Goal: Transaction & Acquisition: Book appointment/travel/reservation

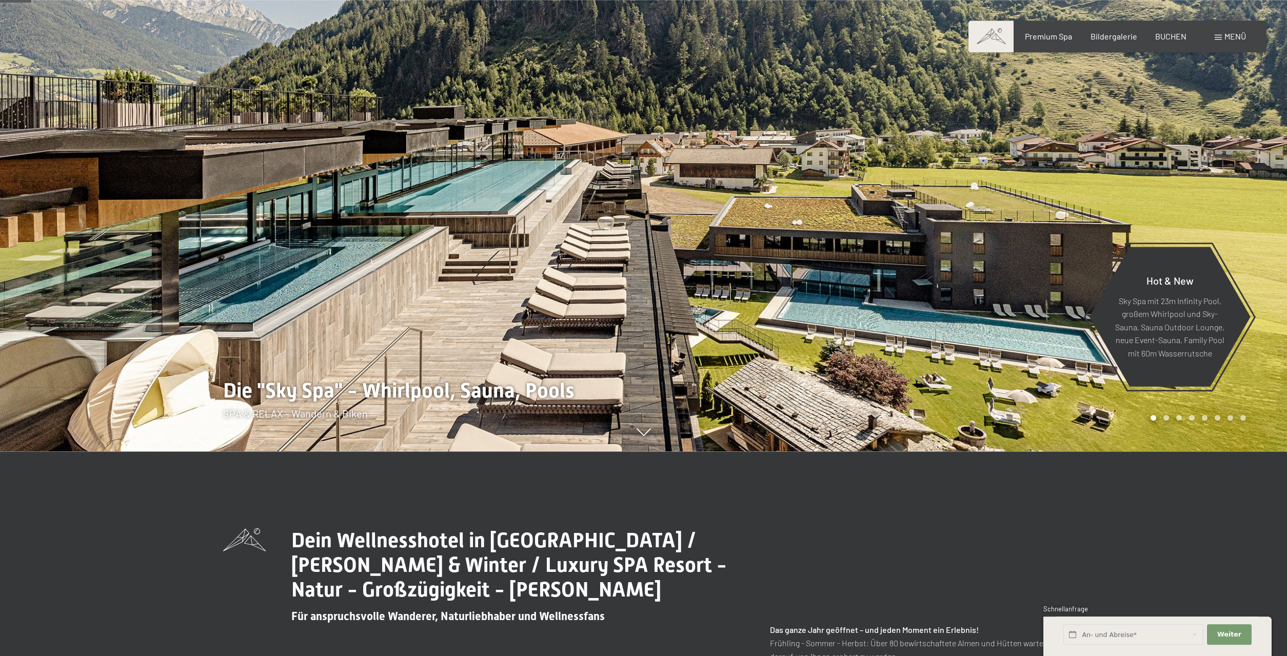
scroll to position [262, 0]
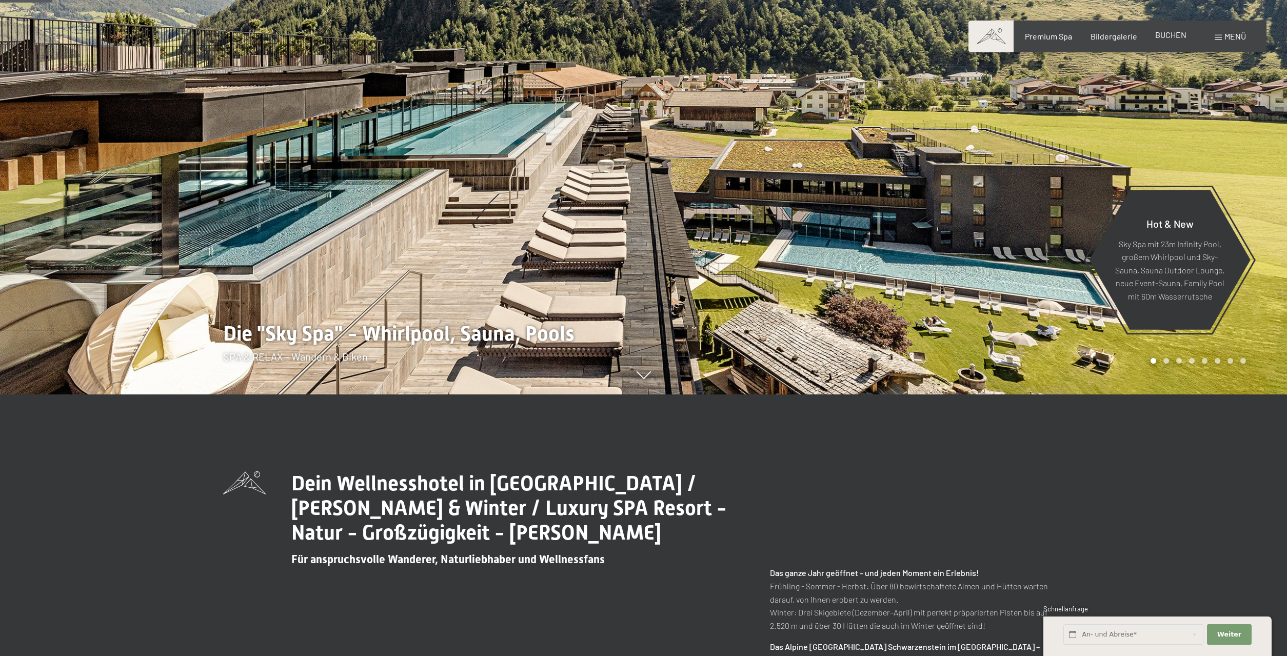
click at [1185, 39] on span "BUCHEN" at bounding box center [1170, 35] width 31 height 10
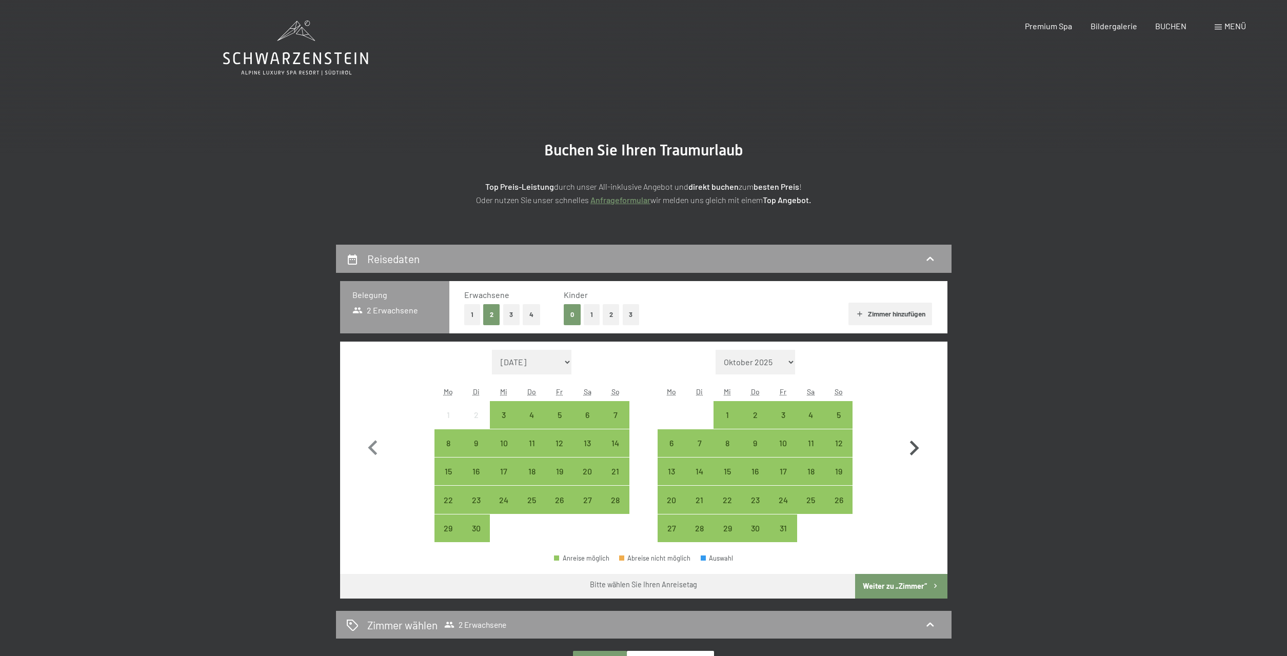
click at [909, 443] on icon "button" at bounding box center [914, 448] width 30 height 30
select select "[DATE]"
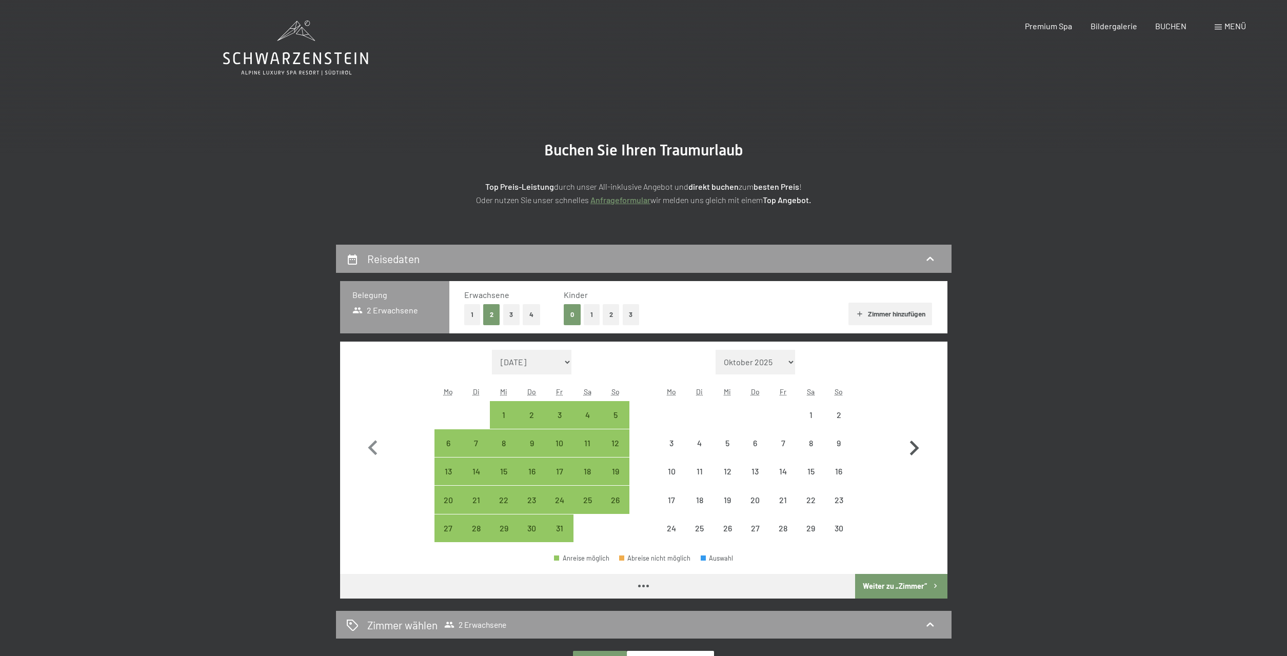
click at [909, 443] on icon "button" at bounding box center [914, 448] width 30 height 30
select select "[DATE]"
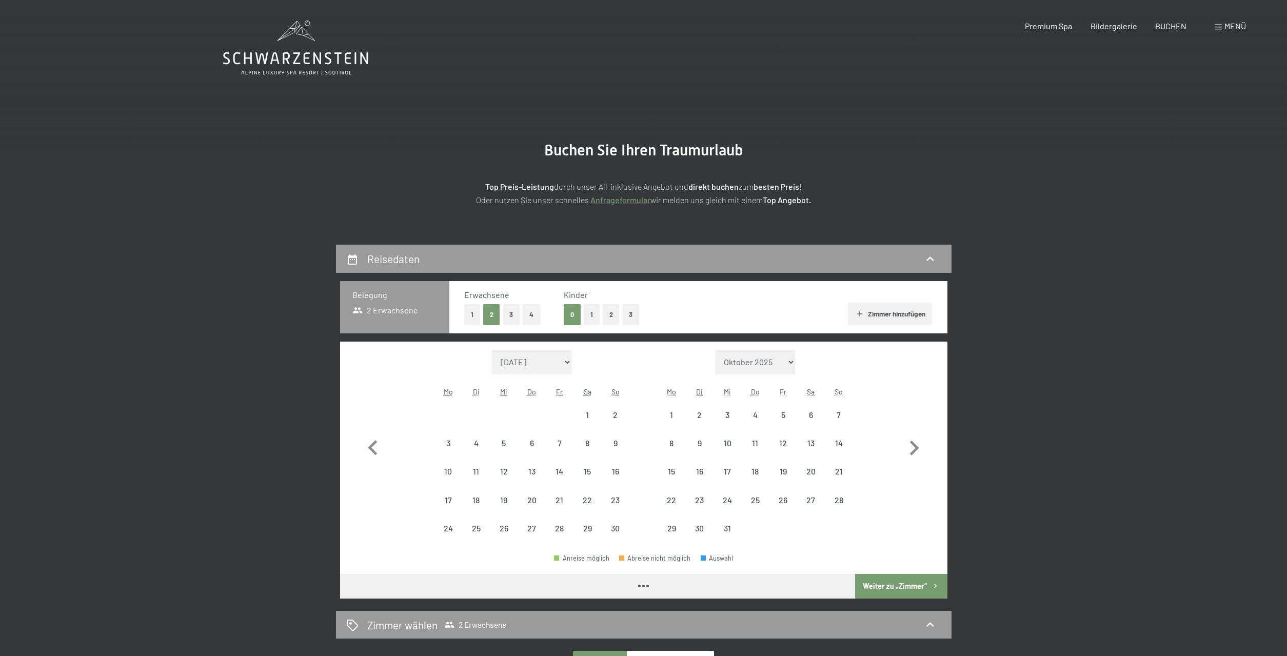
select select "[DATE]"
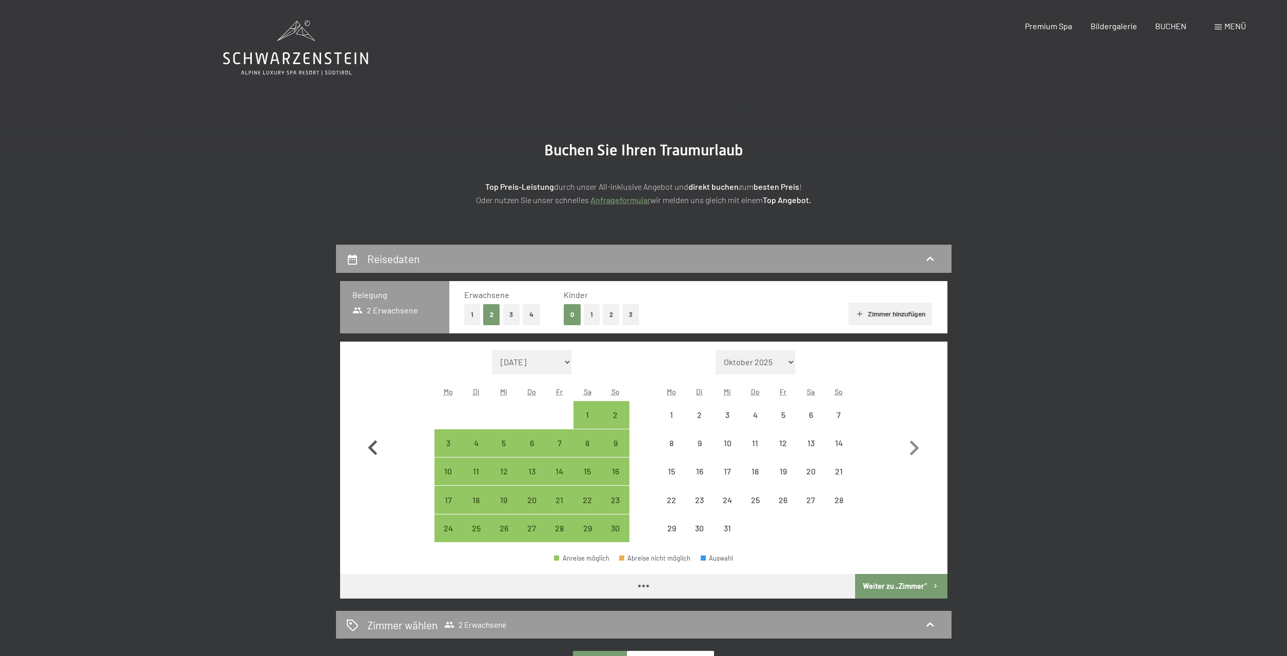
select select "[DATE]"
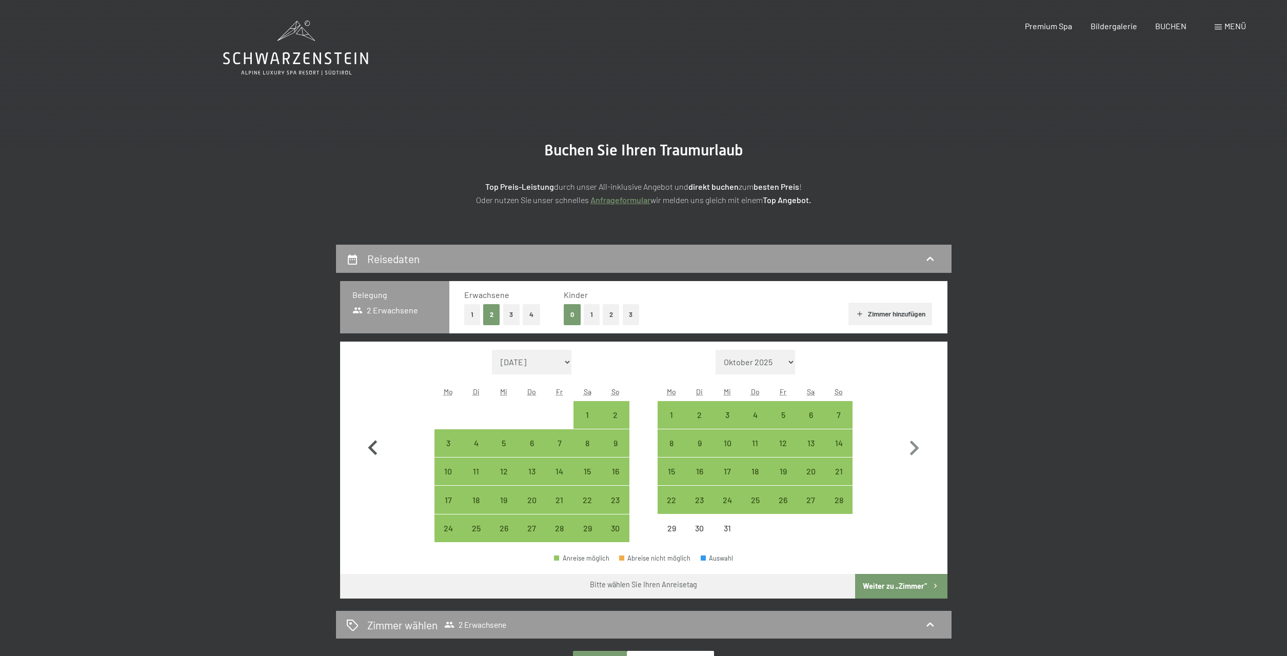
click at [380, 441] on icon "button" at bounding box center [373, 448] width 30 height 30
select select "[DATE]"
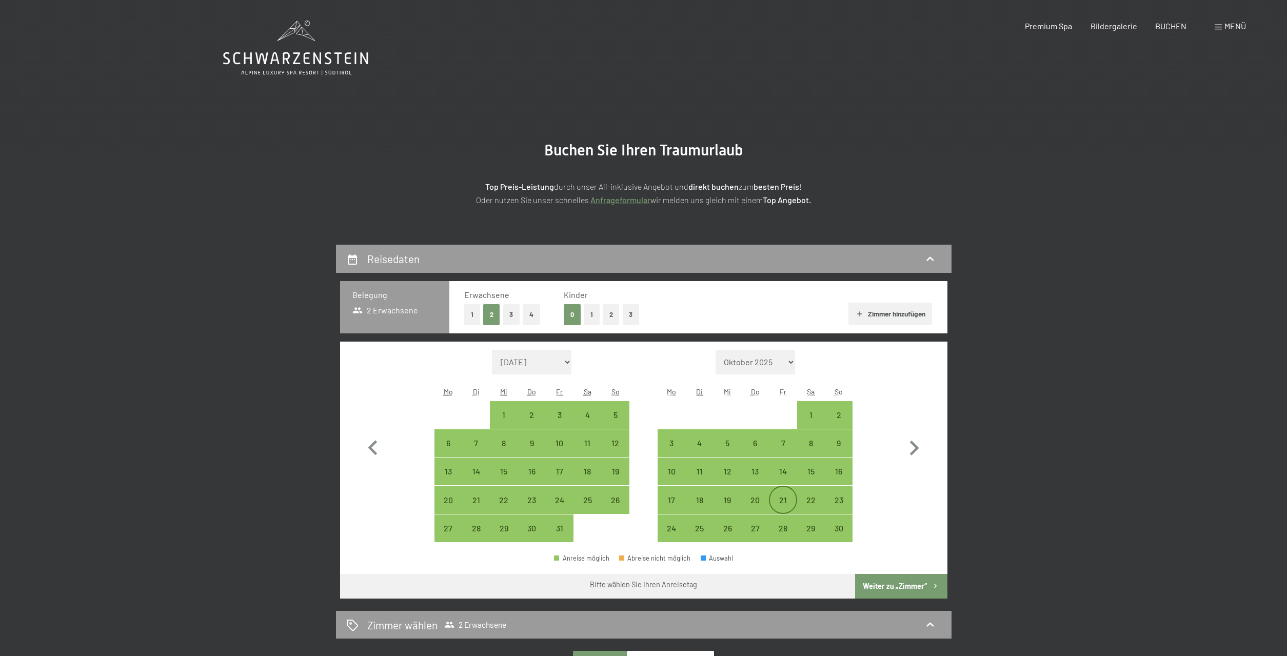
click at [789, 496] on div "21" at bounding box center [783, 509] width 26 height 26
select select "[DATE]"
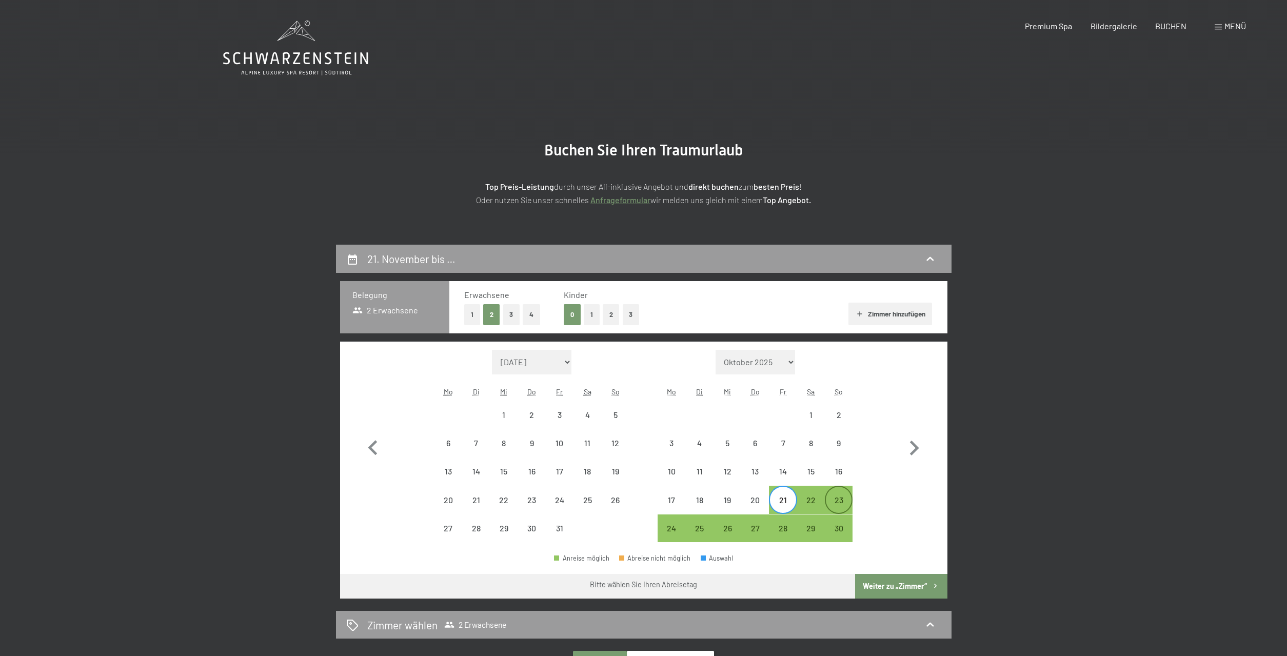
click at [842, 496] on div "23" at bounding box center [839, 509] width 26 height 26
select select "[DATE]"
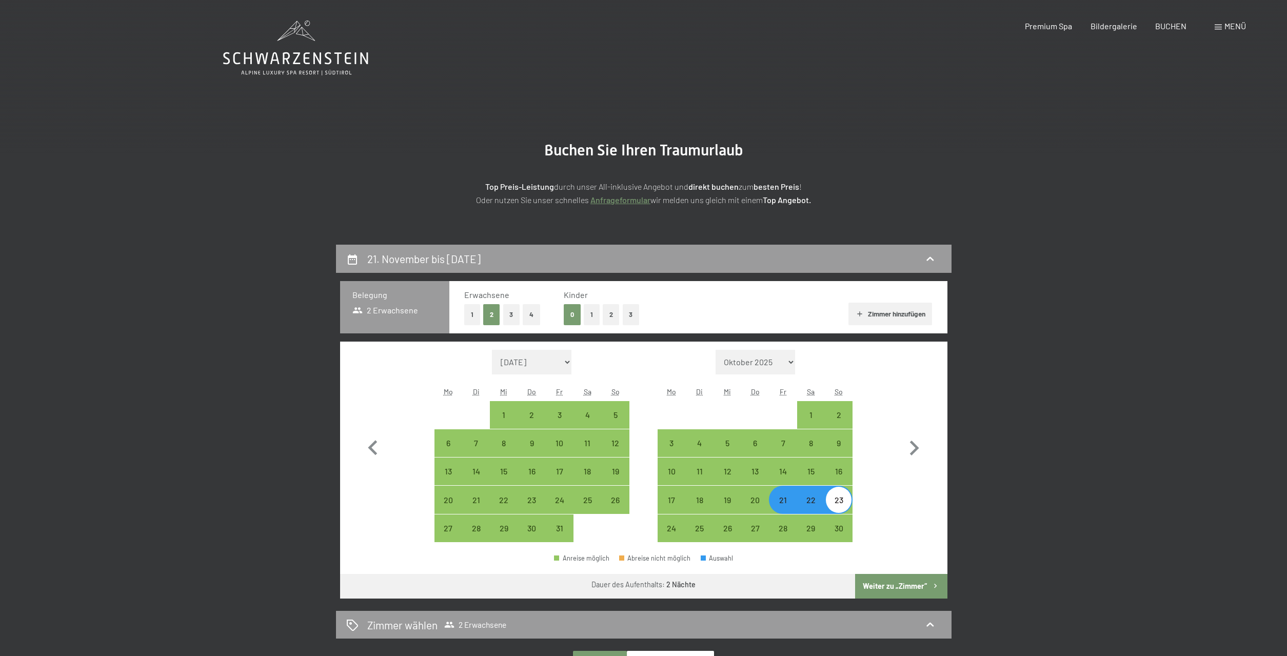
drag, startPoint x: 888, startPoint y: 583, endPoint x: 886, endPoint y: 575, distance: 8.0
click at [889, 582] on button "Weiter zu „Zimmer“" at bounding box center [901, 586] width 92 height 25
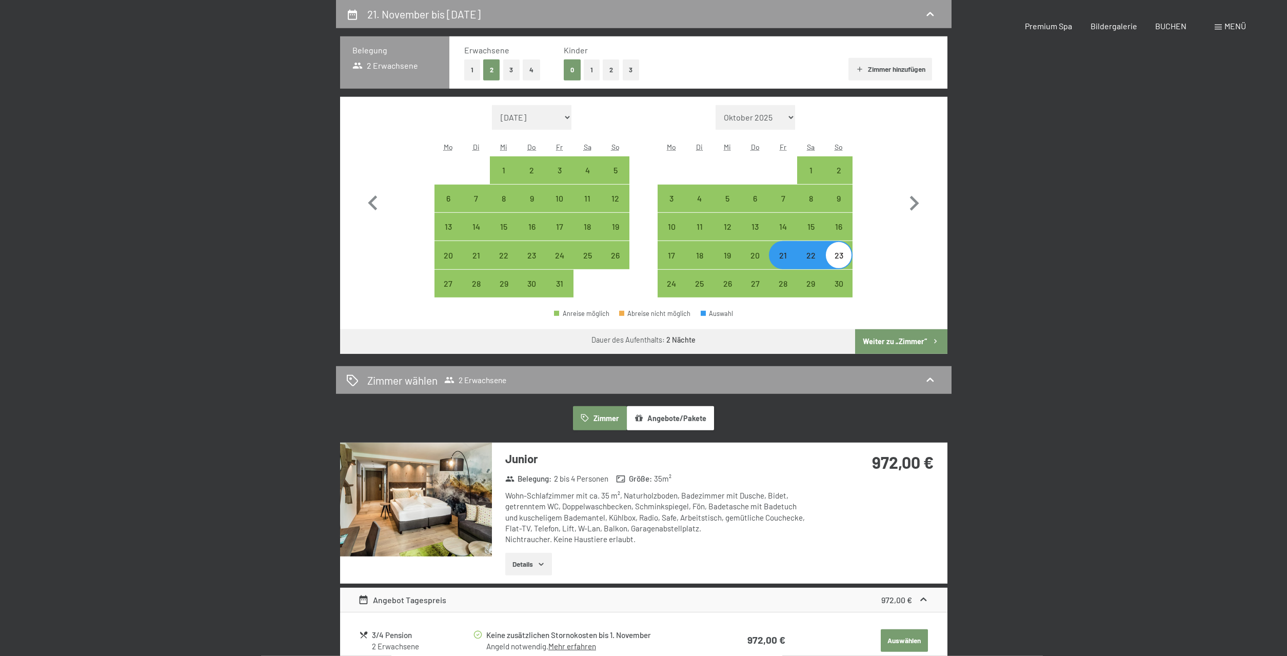
select select "[DATE]"
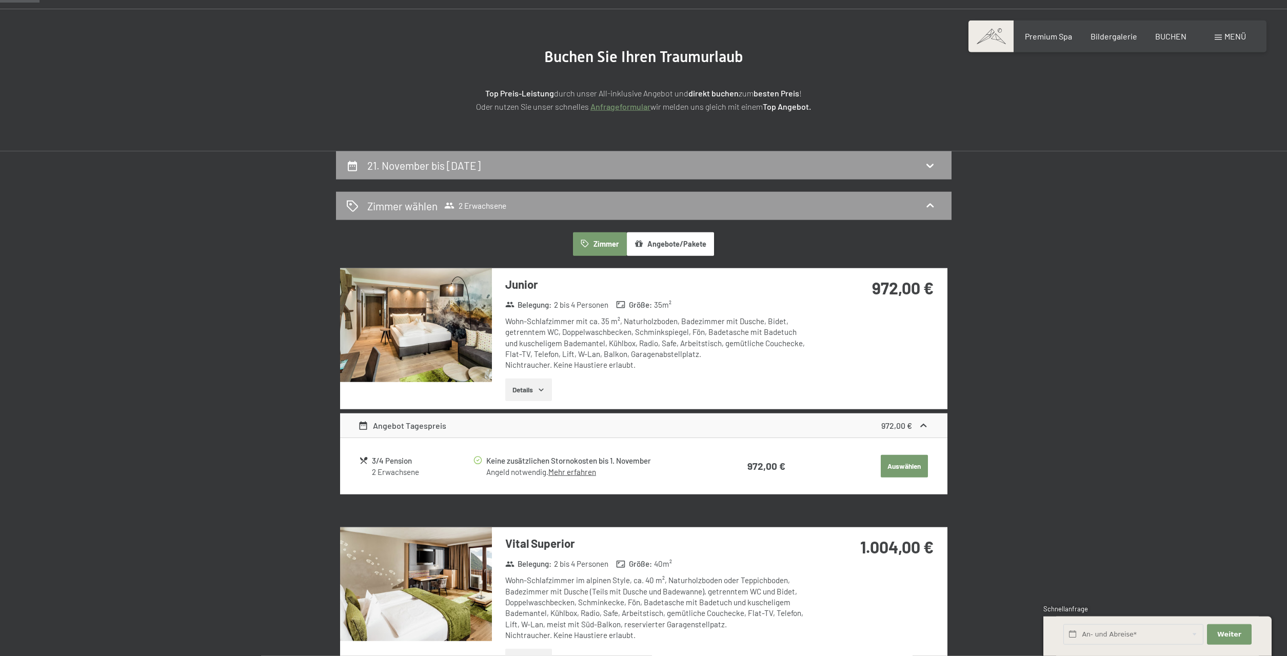
scroll to position [88, 0]
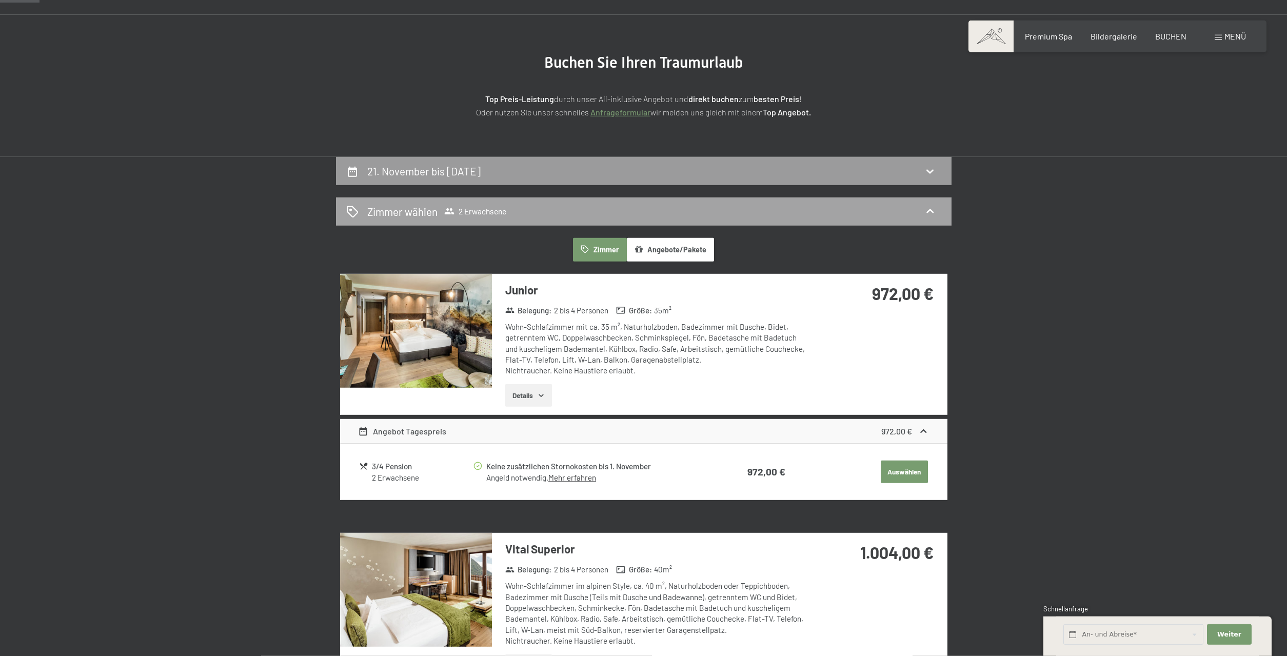
click at [542, 210] on div "Zimmer wählen 2 Erwachsene" at bounding box center [643, 211] width 595 height 15
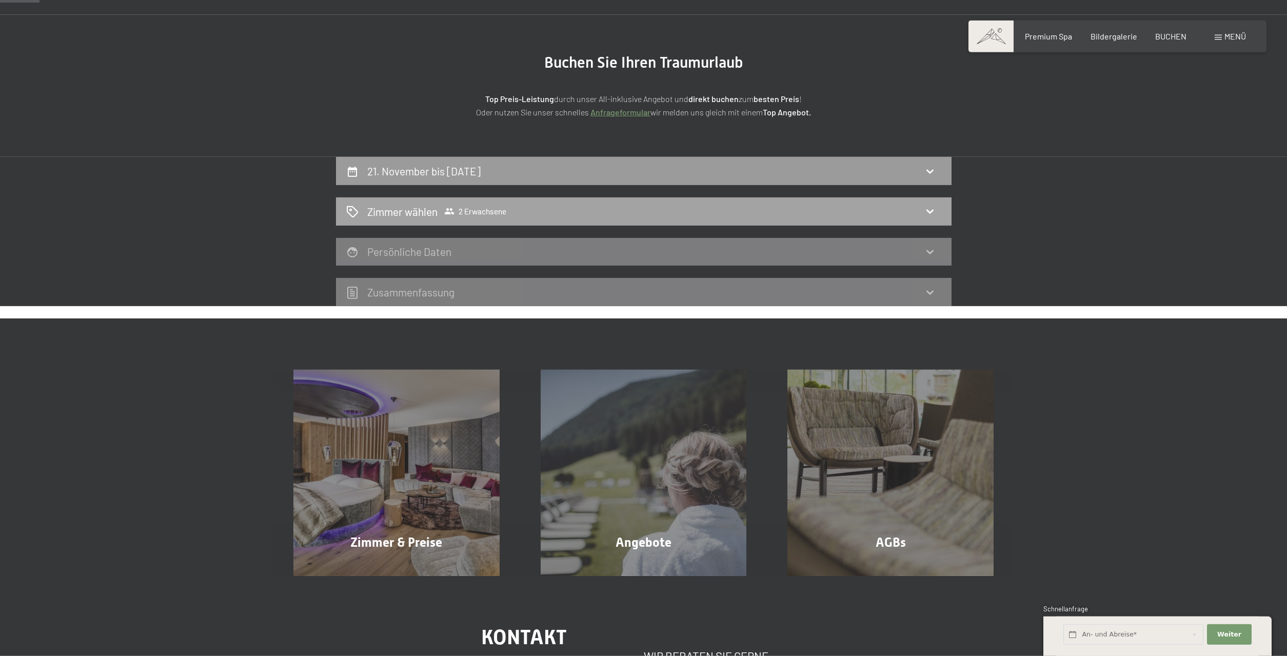
click at [727, 213] on div "Zimmer wählen 2 Erwachsene" at bounding box center [643, 211] width 595 height 15
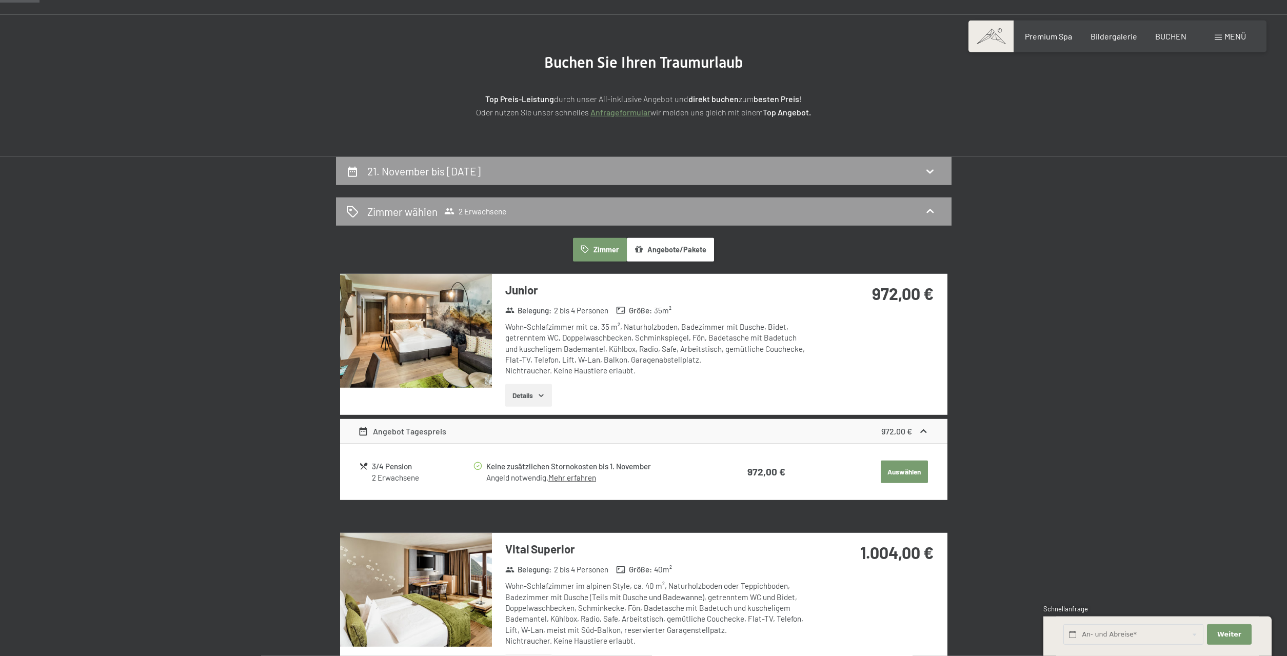
click at [584, 252] on icon "button" at bounding box center [585, 249] width 9 height 9
click at [485, 164] on div "21. November bis [DATE]" at bounding box center [425, 171] width 117 height 15
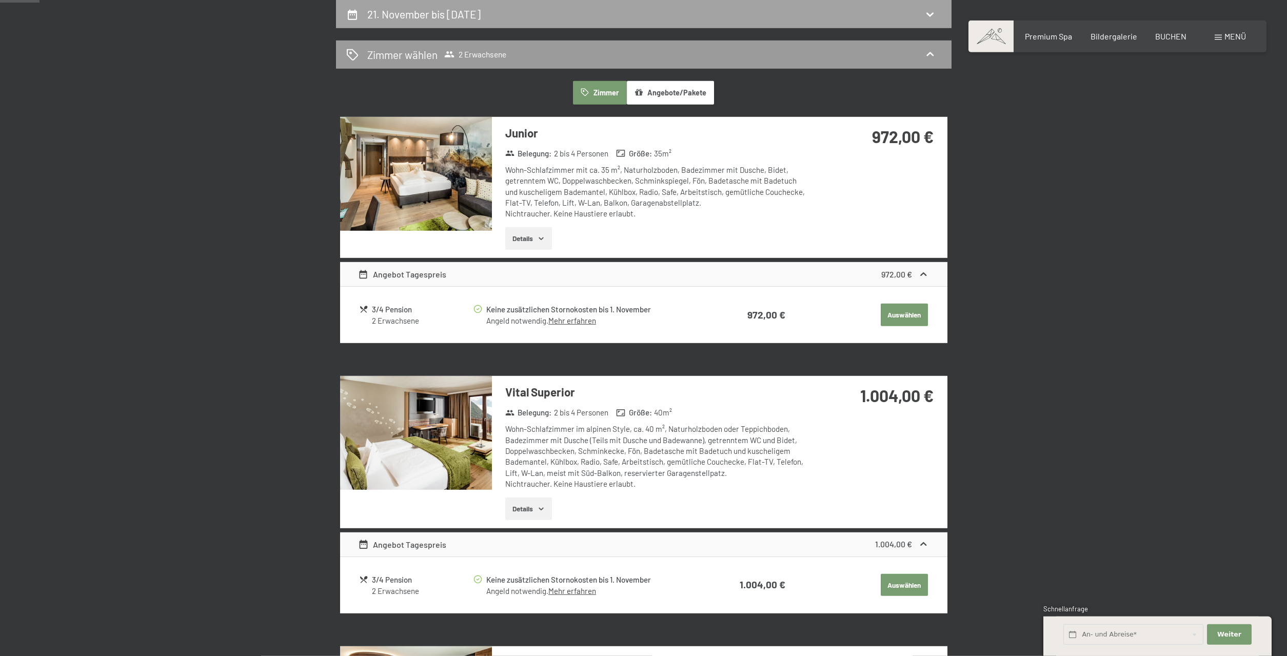
select select "[DATE]"
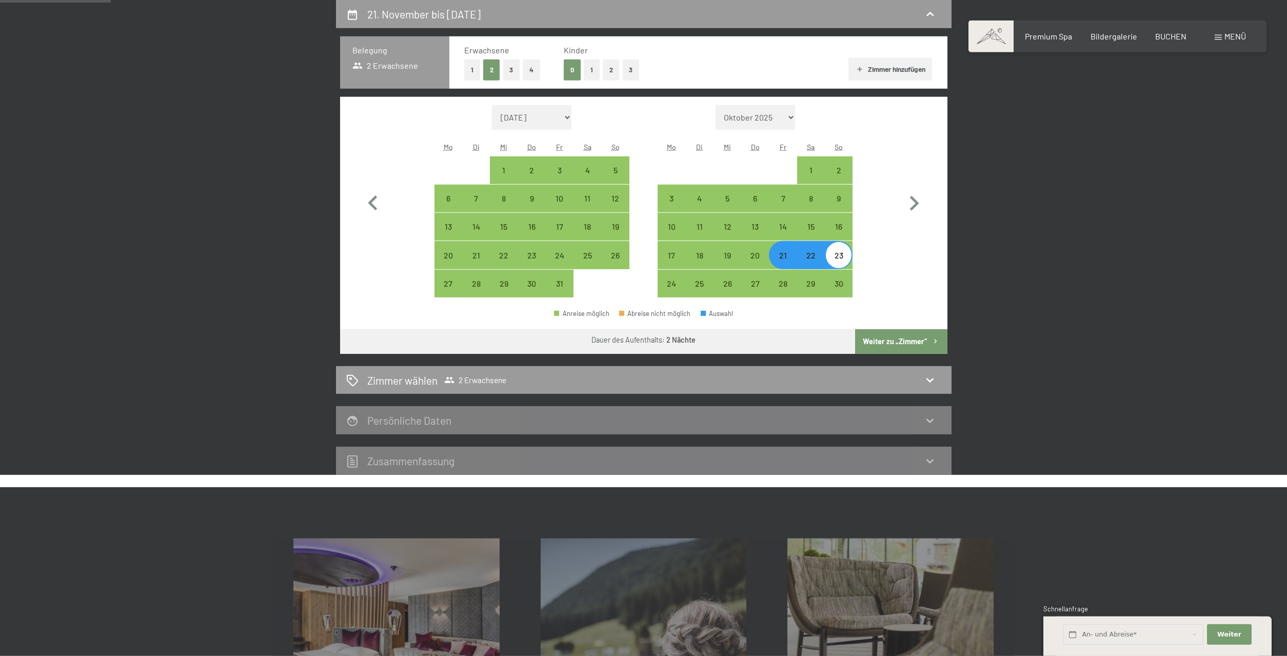
click at [609, 69] on button "2" at bounding box center [611, 69] width 17 height 21
select select "[DATE]"
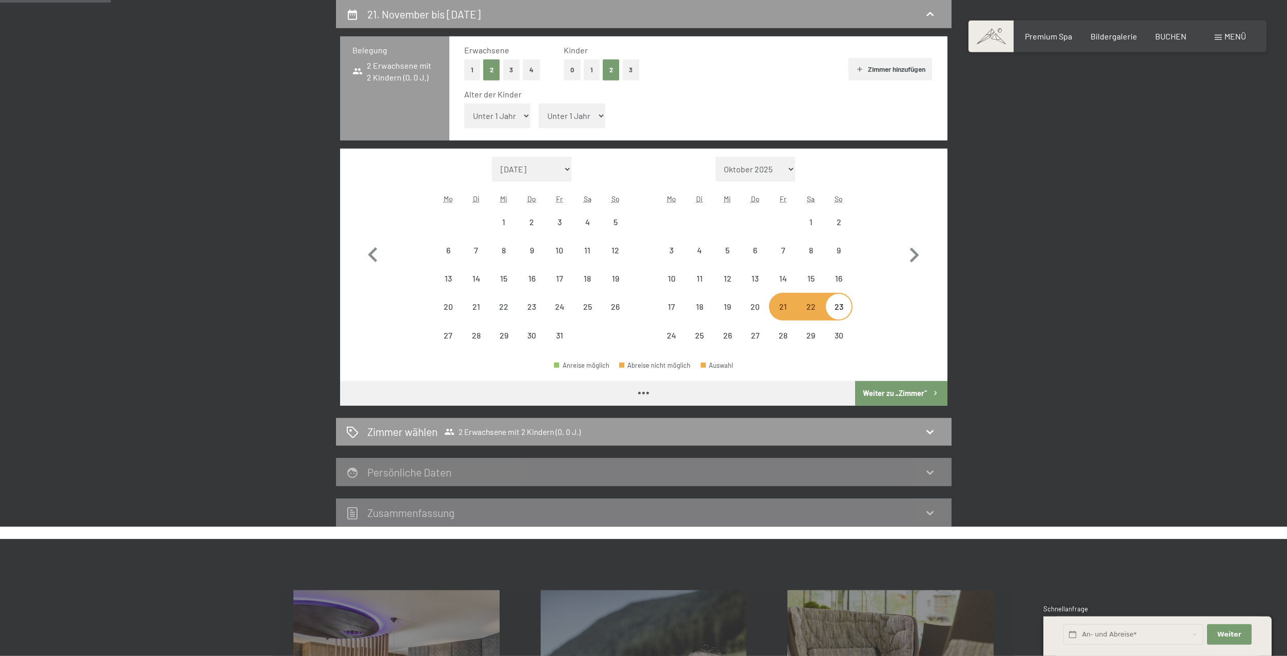
click at [464, 104] on select "Unter 1 Jahr 1 Jahr 2 Jahre 3 Jahre 4 Jahre 5 Jahre 6 Jahre 7 Jahre 8 Jahre 9 J…" at bounding box center [497, 116] width 67 height 25
select select "[DATE]"
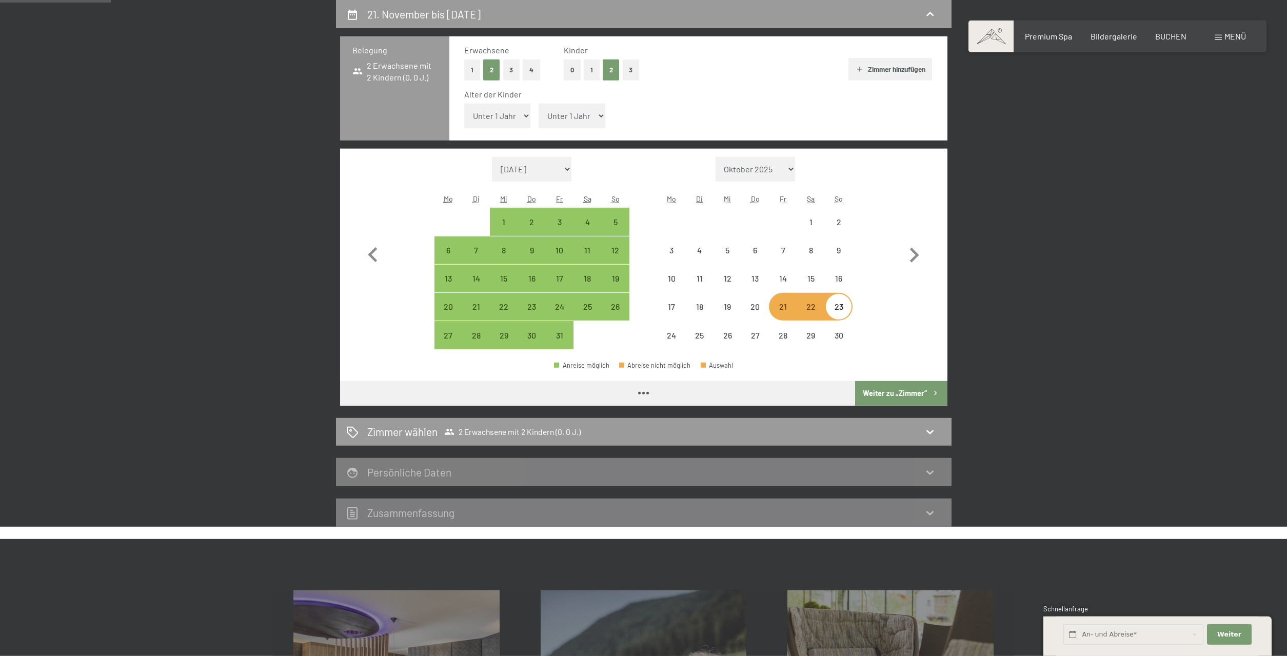
select select "[DATE]"
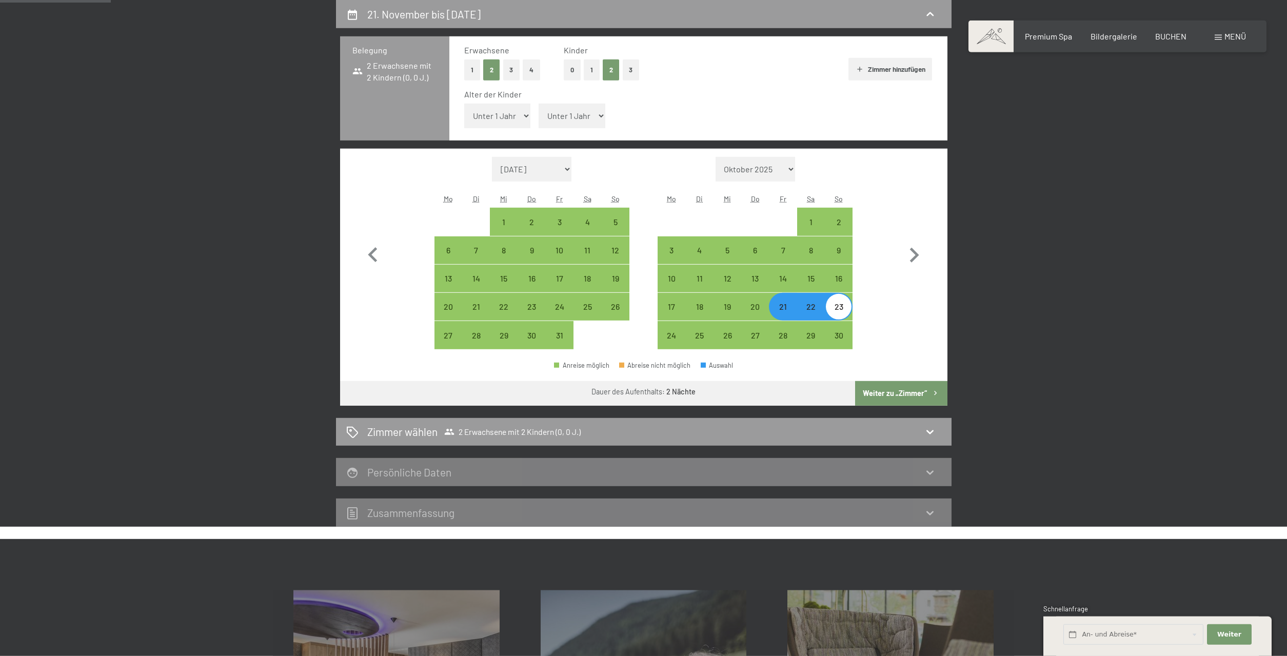
select select "10"
click option "10 Jahre" at bounding box center [0, 0] width 0 height 0
select select "[DATE]"
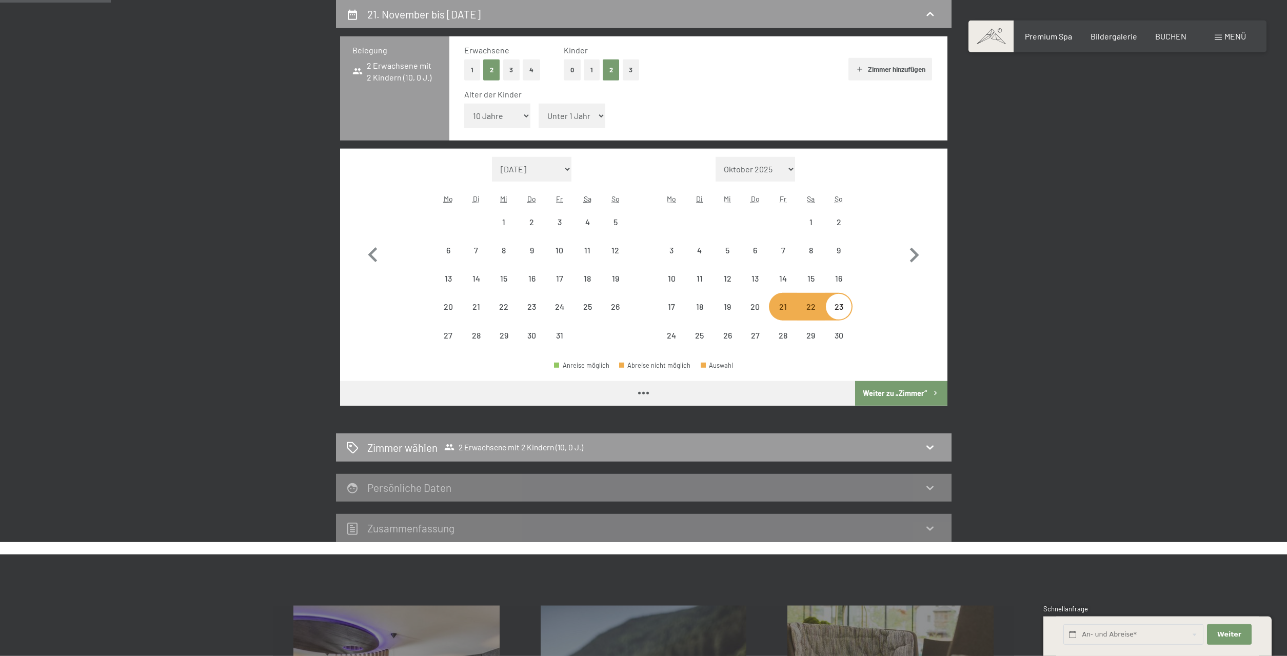
click at [538, 104] on select "Unter 1 Jahr 1 Jahr 2 Jahre 3 Jahre 4 Jahre 5 Jahre 6 Jahre 7 Jahre 8 Jahre 9 J…" at bounding box center [571, 116] width 67 height 25
select select "[DATE]"
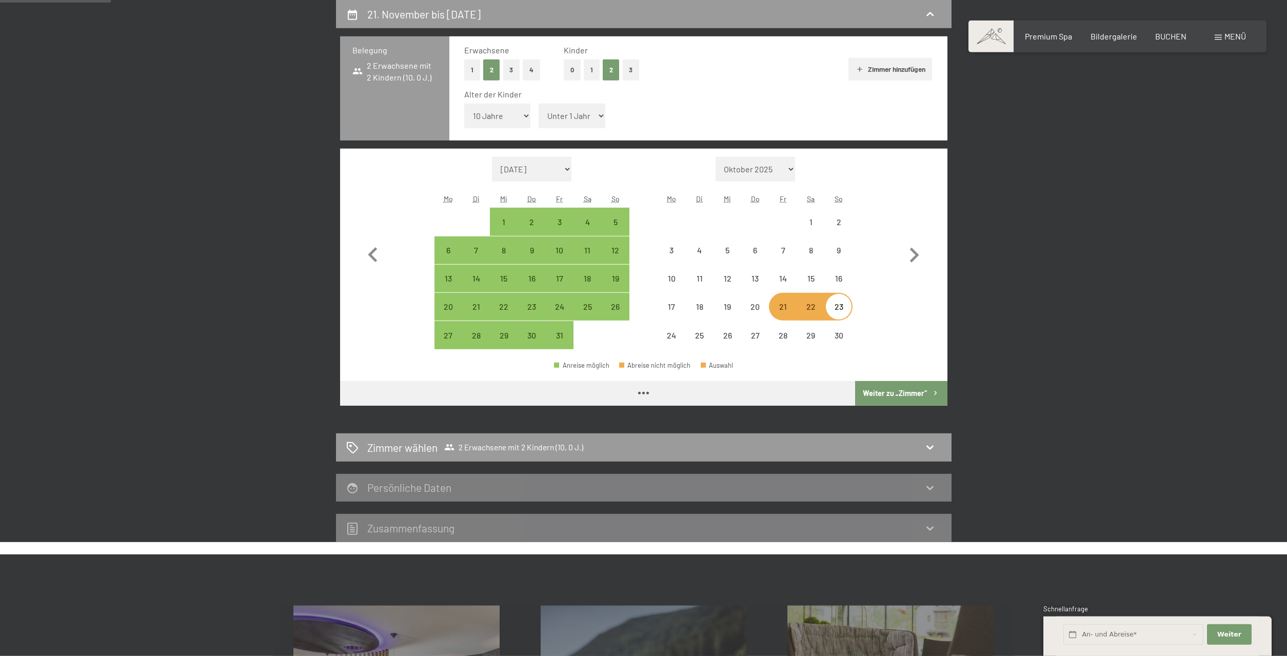
select select "[DATE]"
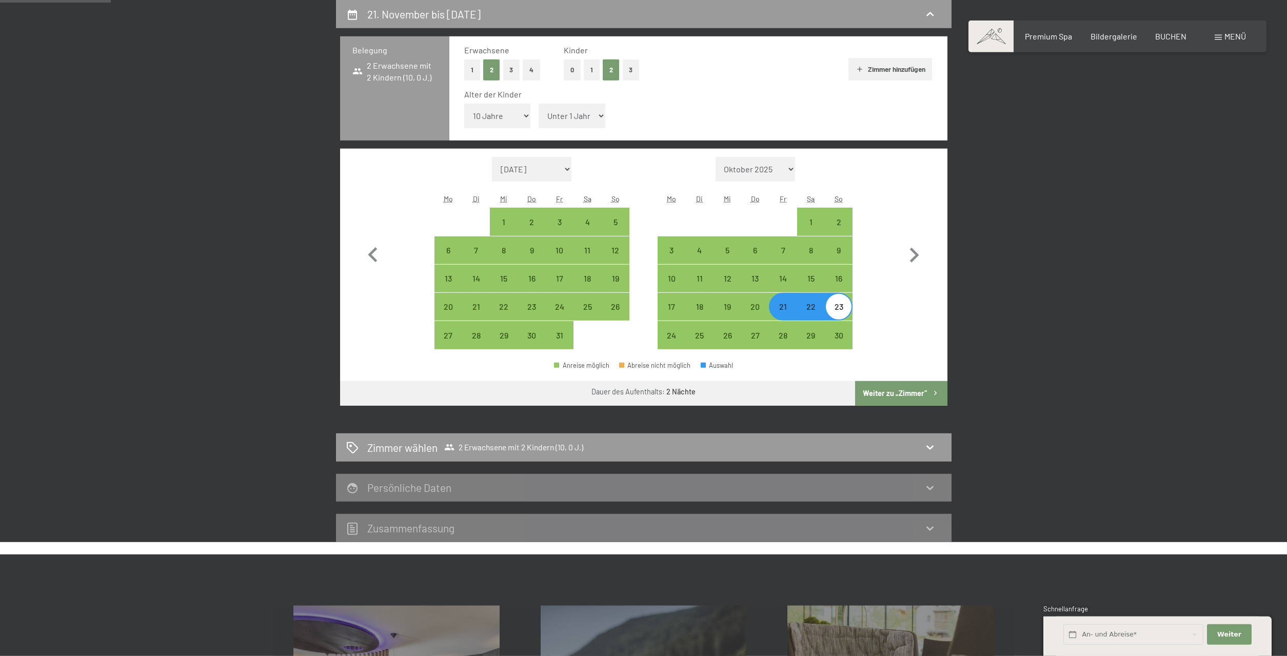
select select "8"
click option "8 Jahre" at bounding box center [0, 0] width 0 height 0
select select "[DATE]"
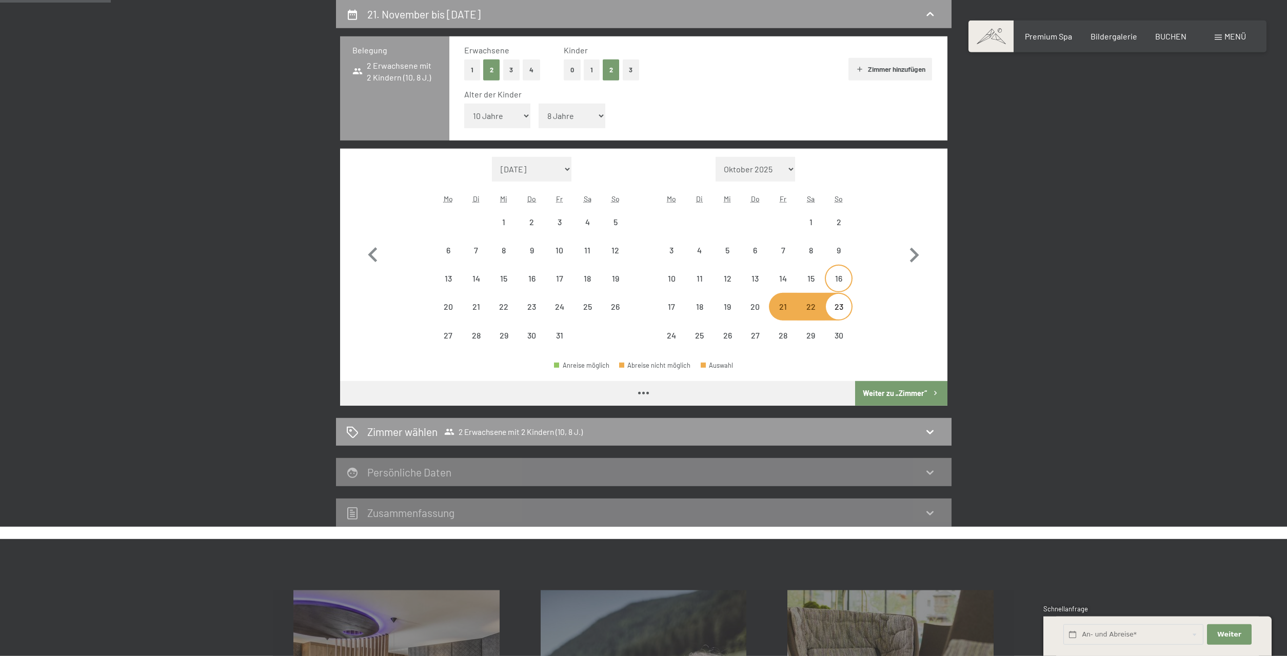
select select "[DATE]"
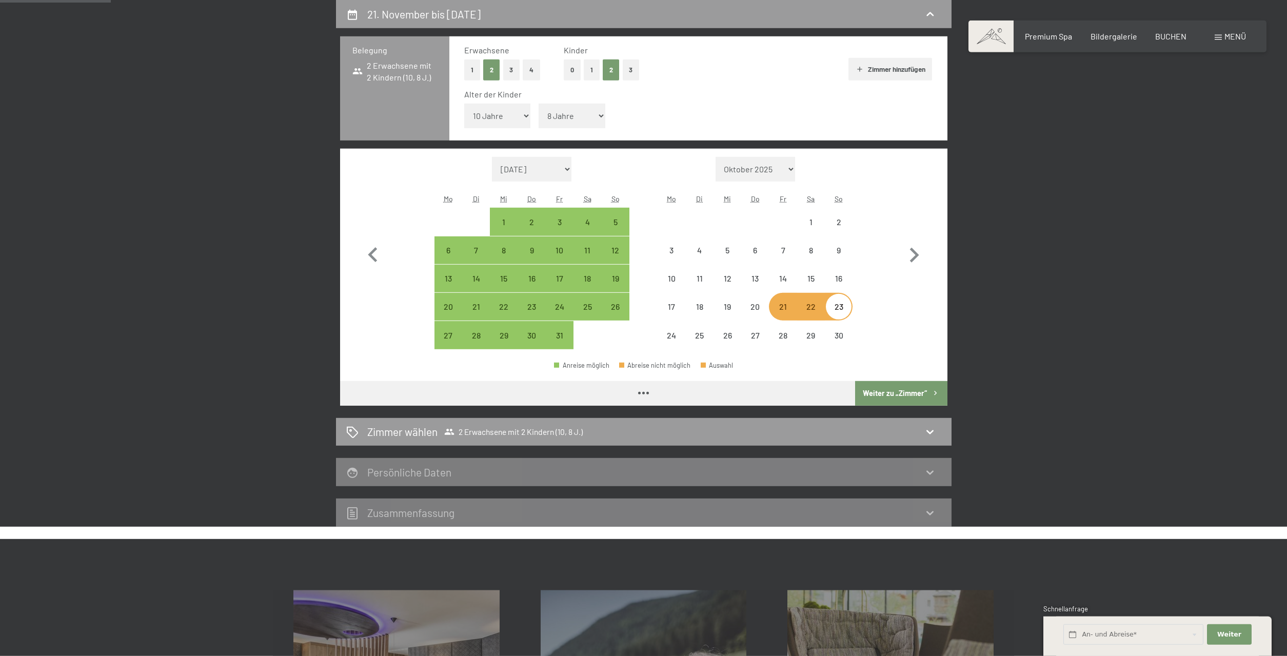
select select "[DATE]"
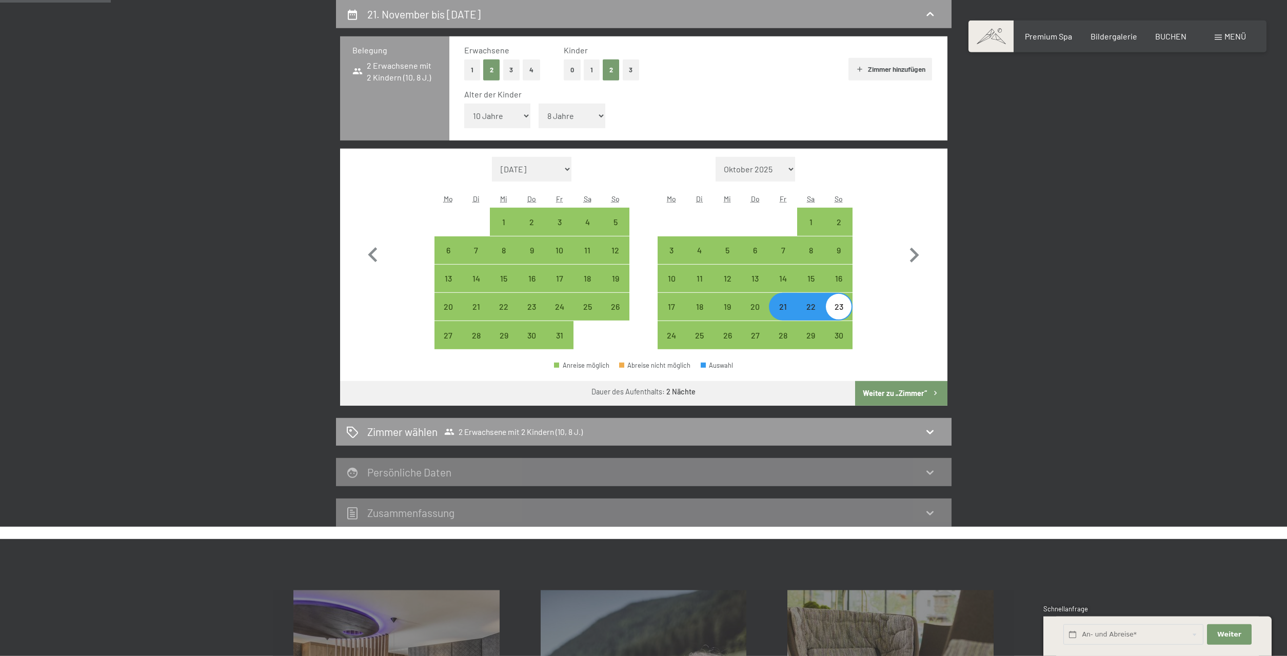
click at [883, 395] on button "Weiter zu „Zimmer“" at bounding box center [901, 393] width 92 height 25
select select "[DATE]"
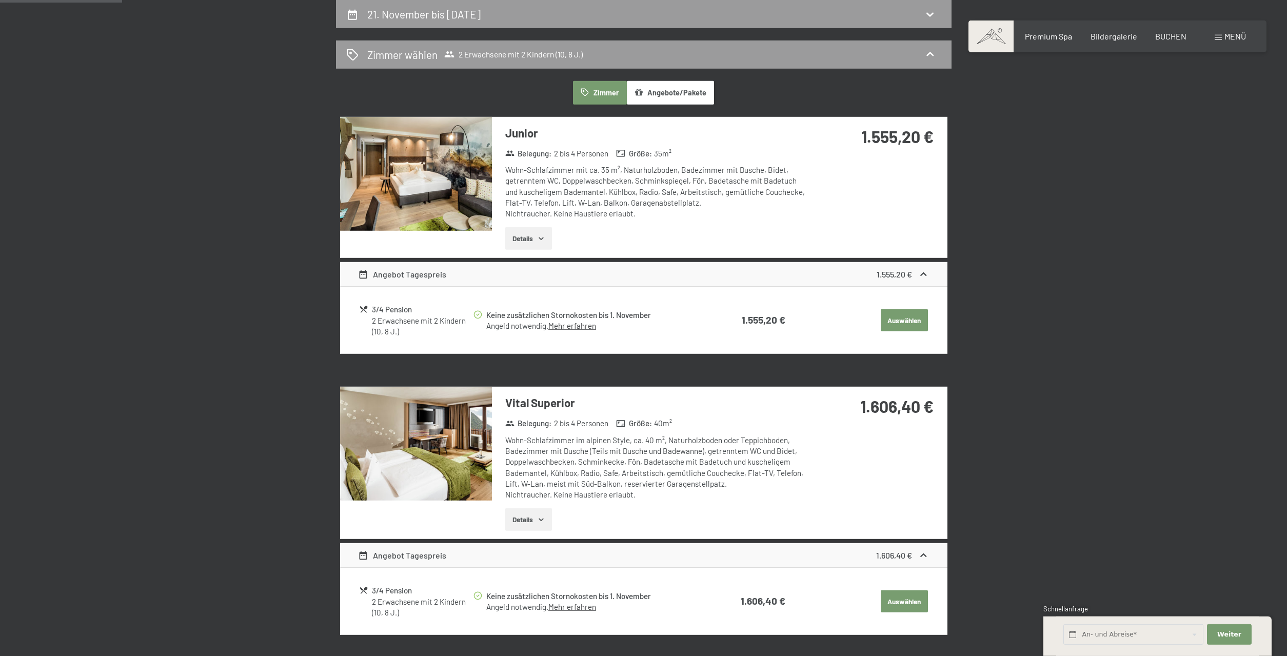
scroll to position [35, 0]
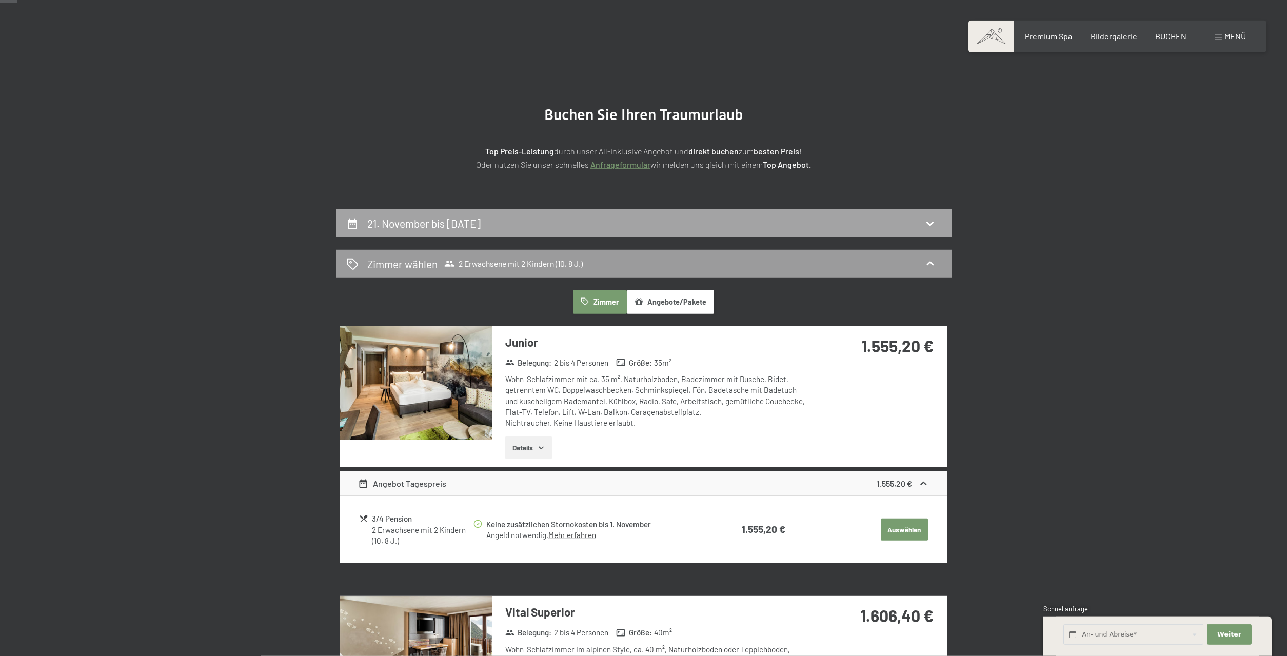
click at [481, 229] on h2 "21. November bis [DATE]" at bounding box center [423, 223] width 113 height 13
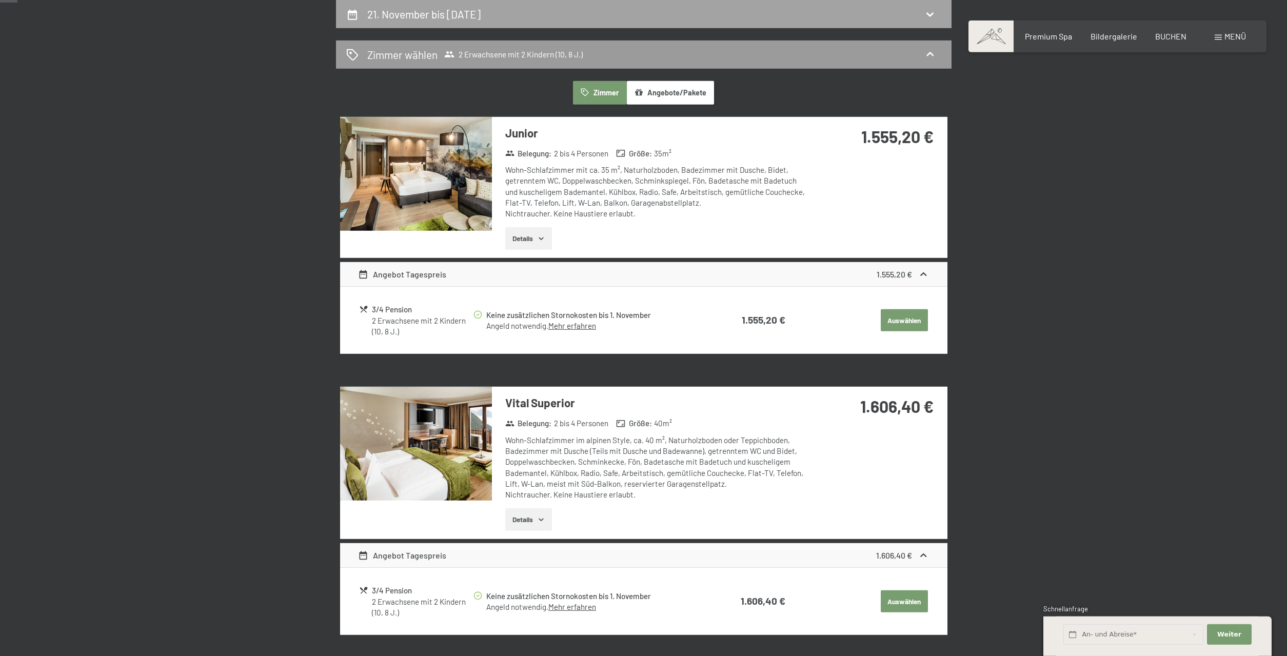
select select "10"
select select "8"
select select "[DATE]"
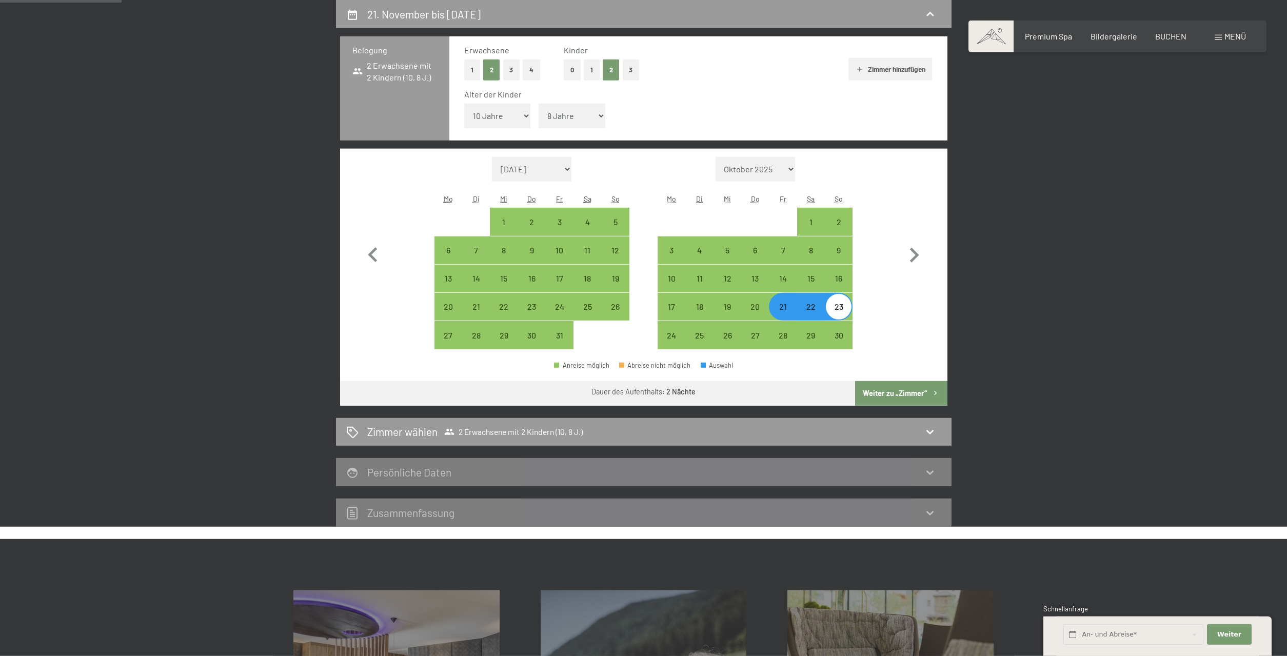
click at [575, 72] on button "0" at bounding box center [572, 69] width 17 height 21
select select "[DATE]"
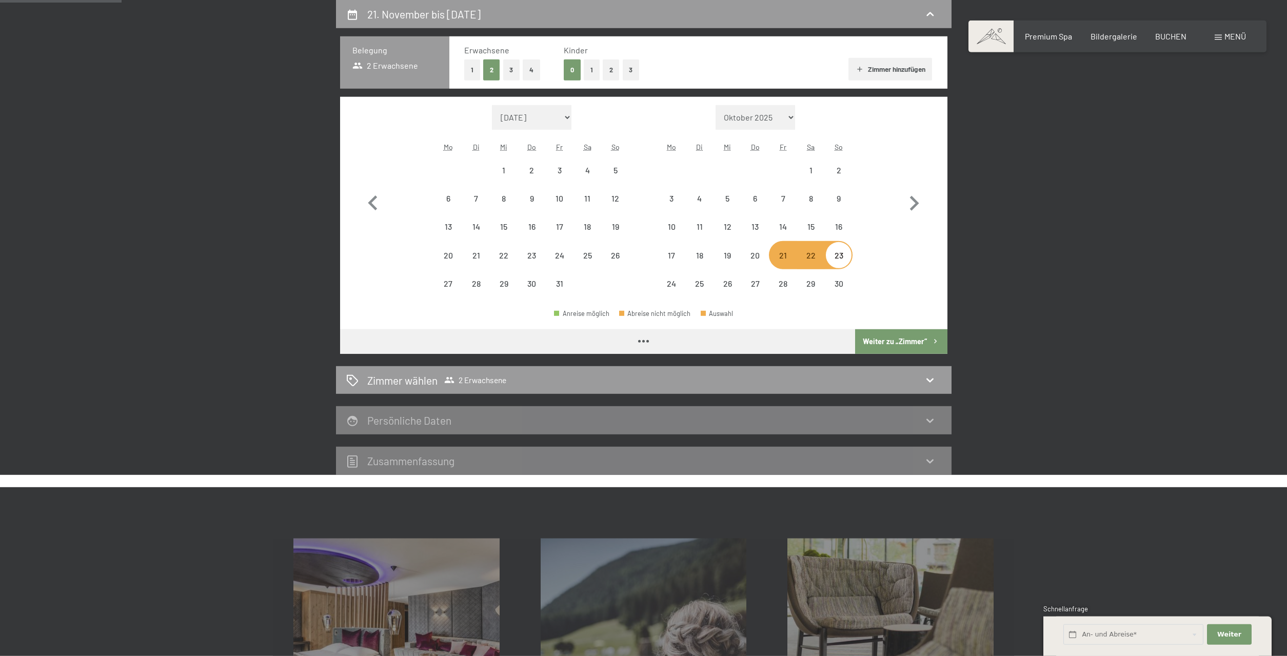
select select "[DATE]"
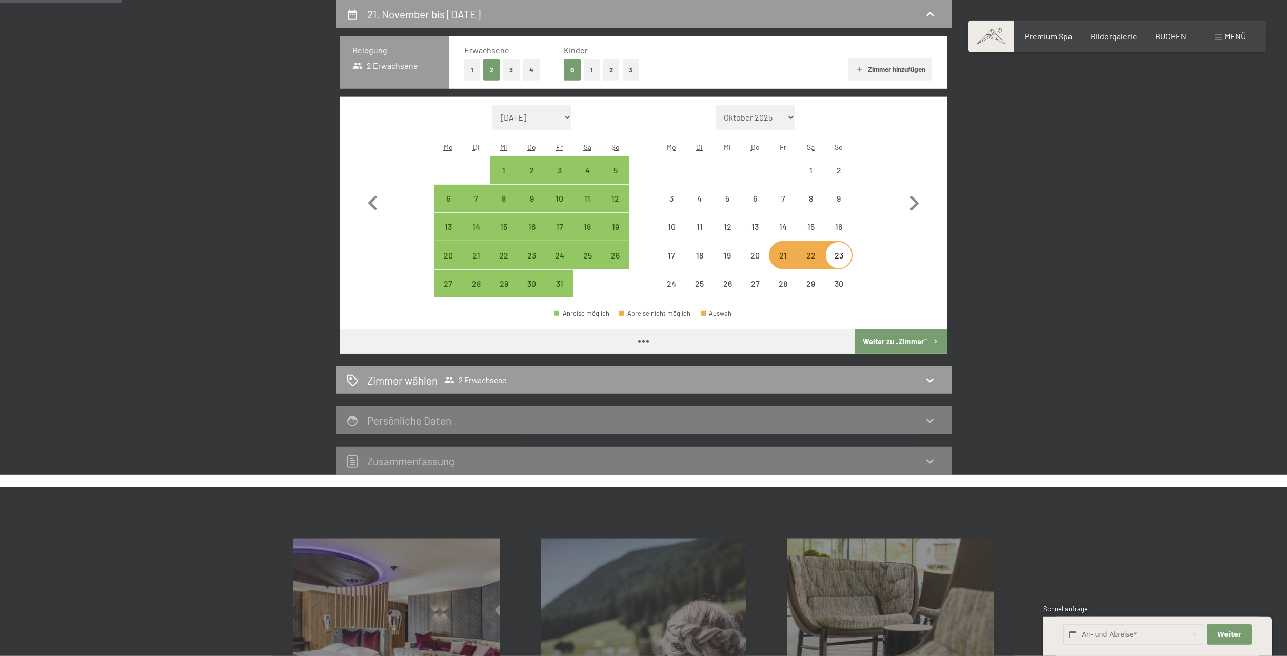
select select "[DATE]"
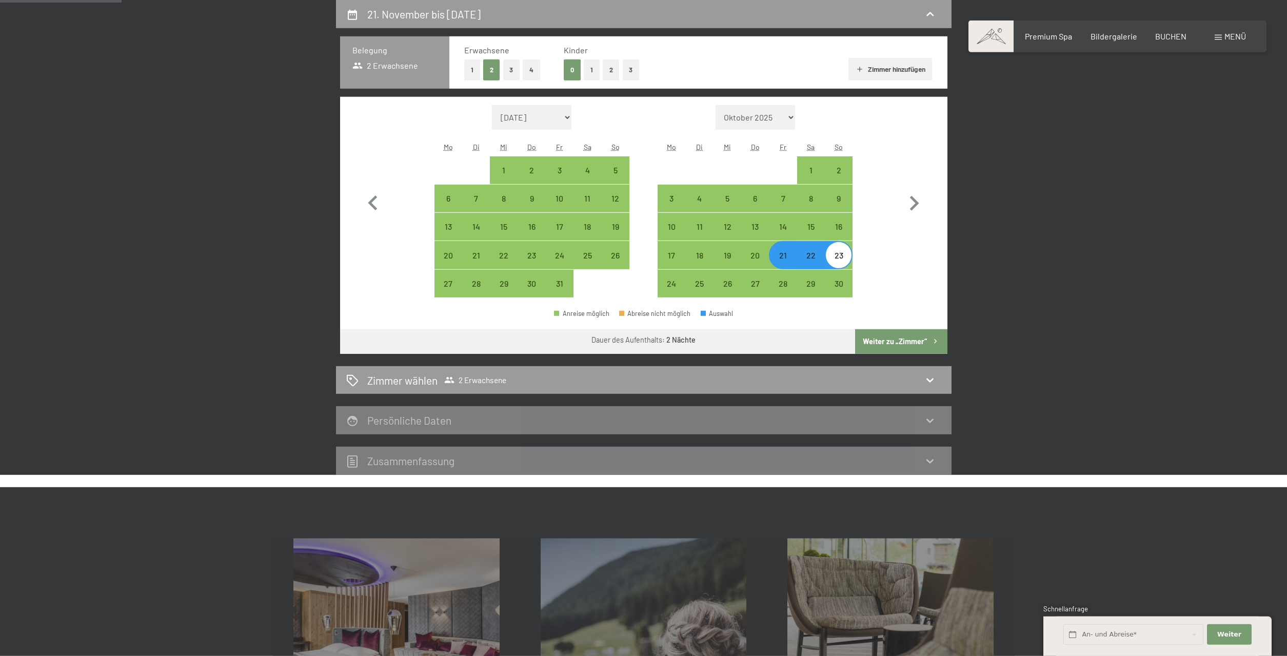
click at [905, 337] on button "Weiter zu „Zimmer“" at bounding box center [901, 341] width 92 height 25
select select "[DATE]"
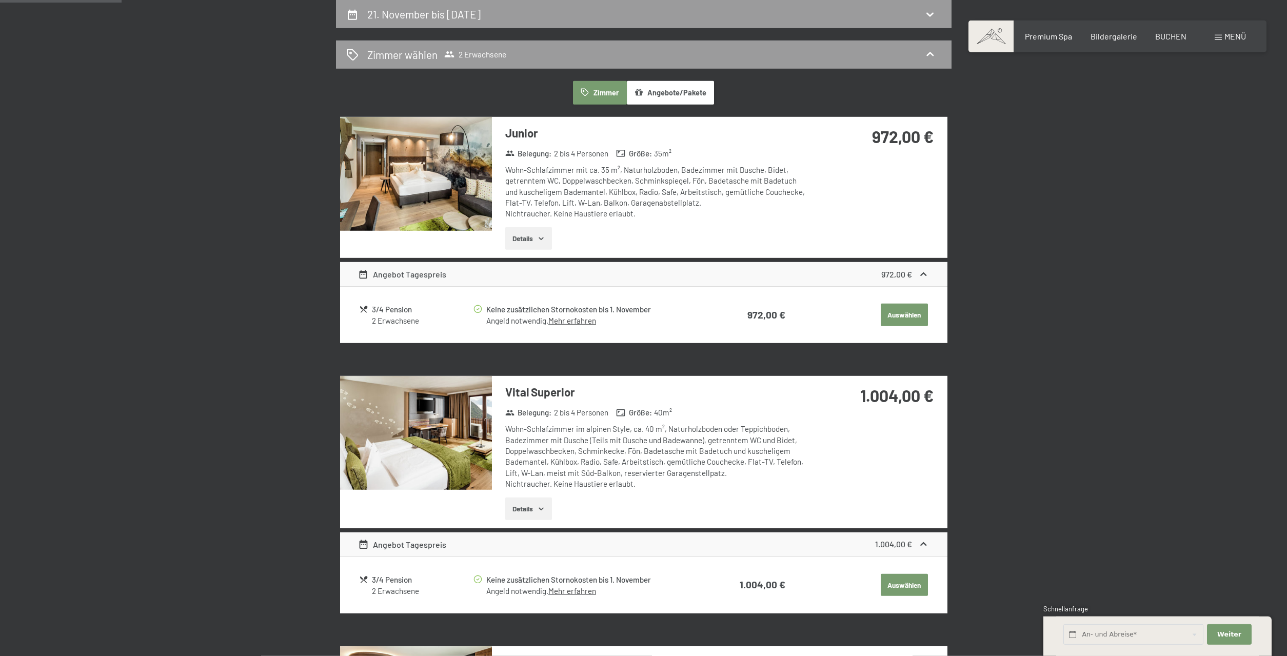
click at [903, 311] on button "Auswählen" at bounding box center [904, 315] width 47 height 23
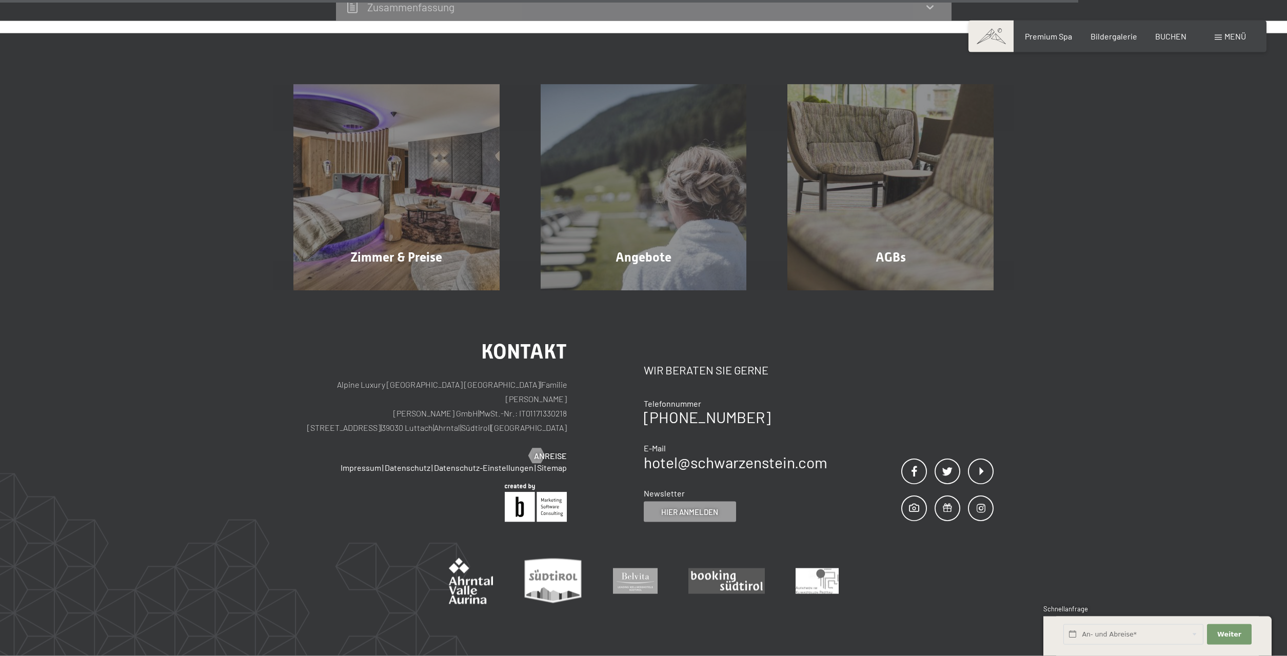
scroll to position [993, 0]
